Goal: Use online tool/utility: Use online tool/utility

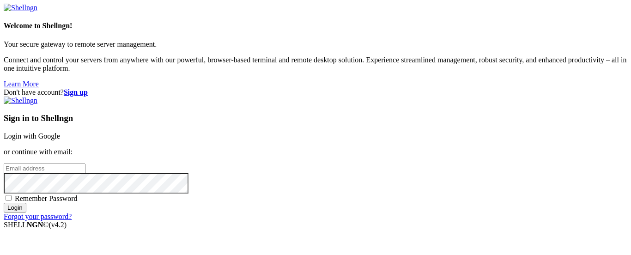
scroll to position [23, 0]
click at [386, 97] on div "Sign in to Shellngn Login with Google or continue with email: Remember Password…" at bounding box center [316, 159] width 624 height 124
click at [60, 132] on link "Login with Google" at bounding box center [32, 136] width 56 height 8
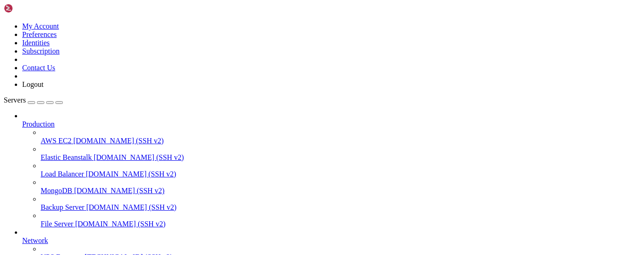
scroll to position [119, 0]
drag, startPoint x: 56, startPoint y: 110, endPoint x: 59, endPoint y: 131, distance: 21.0
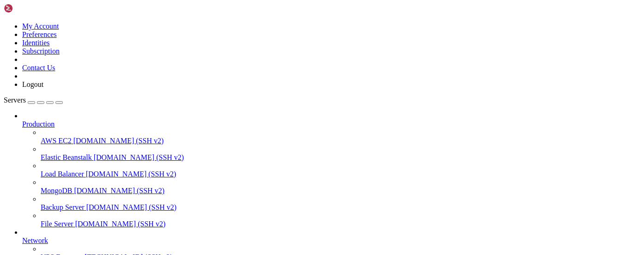
drag, startPoint x: 19, startPoint y: 682, endPoint x: 66, endPoint y: 700, distance: 49.8
drag, startPoint x: 225, startPoint y: 705, endPoint x: 195, endPoint y: 701, distance: 29.9
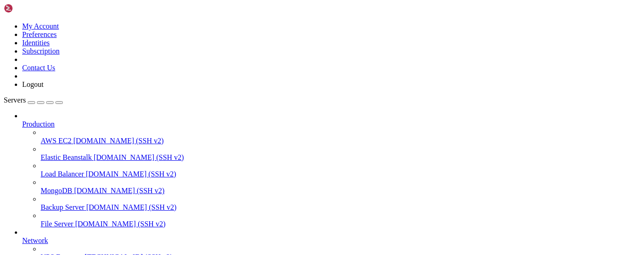
scroll to position [421, 0]
drag, startPoint x: 128, startPoint y: 682, endPoint x: 115, endPoint y: 694, distance: 17.7
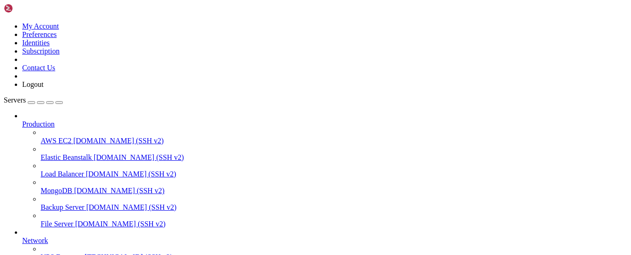
scroll to position [438, 0]
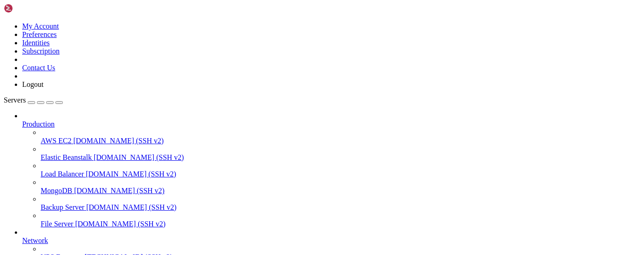
scroll to position [606, 0]
